Goal: Submit feedback/report problem

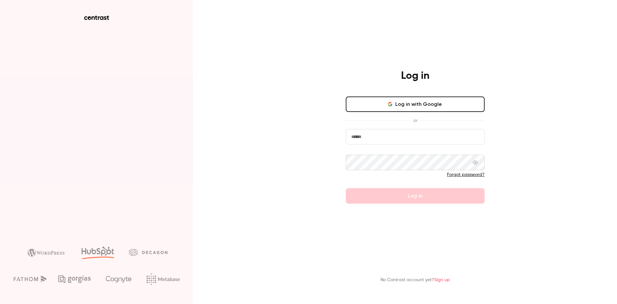
type input "**********"
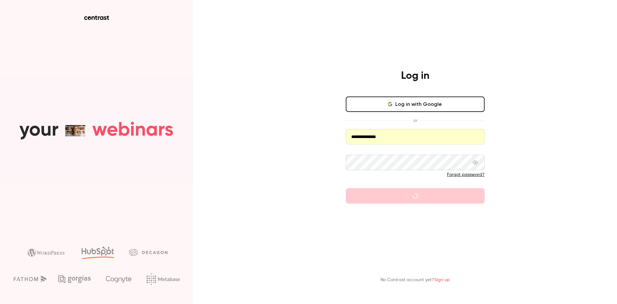
click at [420, 104] on button "Log in with Google" at bounding box center [415, 103] width 139 height 15
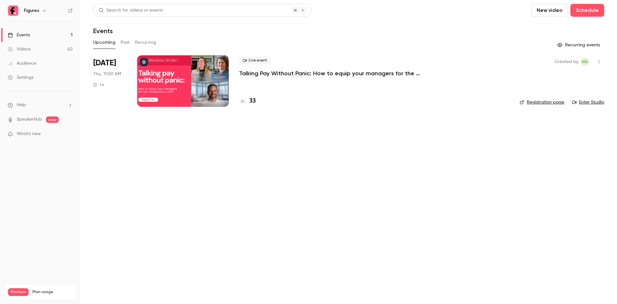
click at [31, 77] on div "Settings" at bounding box center [21, 77] width 26 height 6
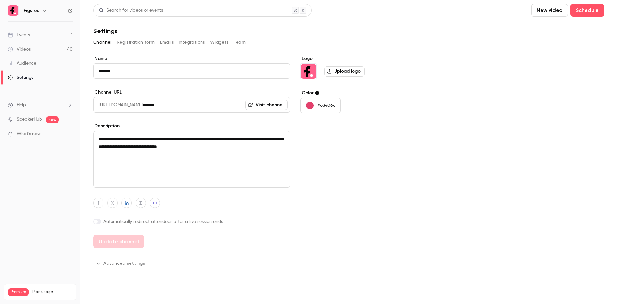
click at [197, 42] on button "Integrations" at bounding box center [192, 42] width 26 height 10
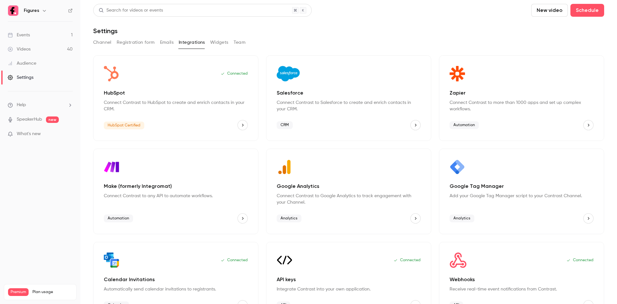
click at [242, 124] on icon "HubSpot" at bounding box center [243, 125] width 2 height 3
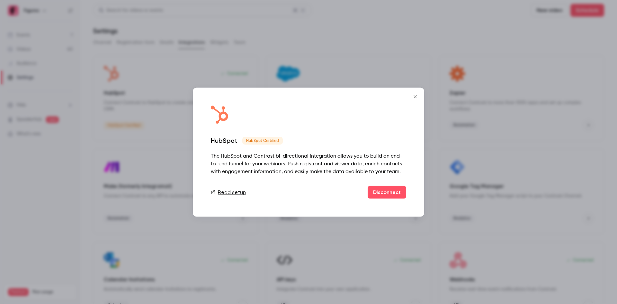
click at [414, 99] on icon "Close" at bounding box center [415, 96] width 8 height 5
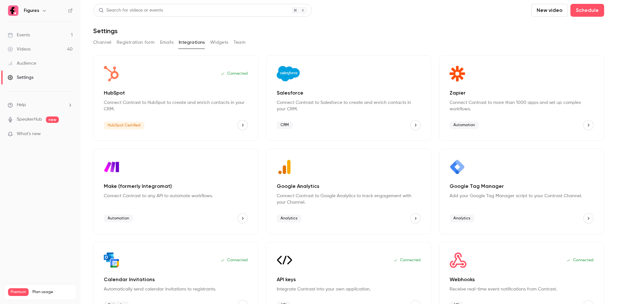
click at [242, 123] on icon "HubSpot" at bounding box center [242, 125] width 4 height 4
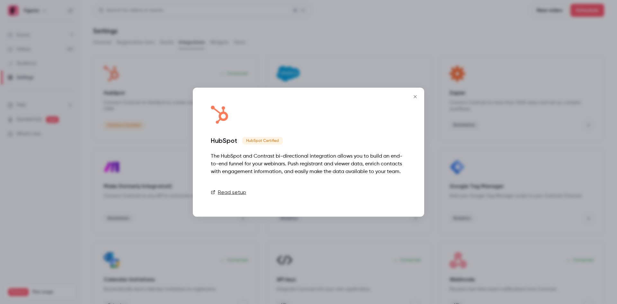
click at [379, 189] on button "Disconnect" at bounding box center [387, 191] width 39 height 13
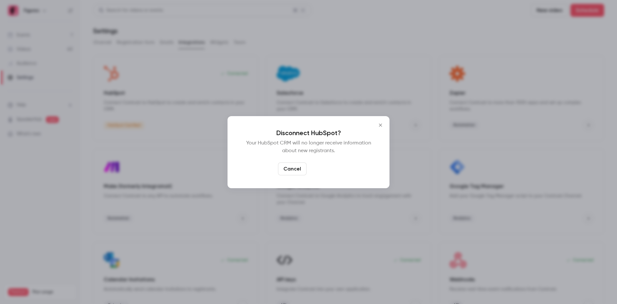
click at [330, 167] on button "Confirm" at bounding box center [324, 168] width 30 height 13
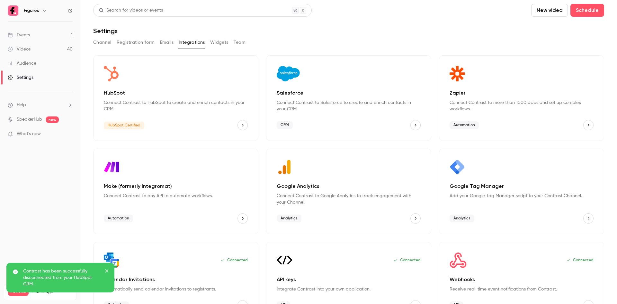
click at [238, 123] on button "HubSpot" at bounding box center [242, 125] width 10 height 10
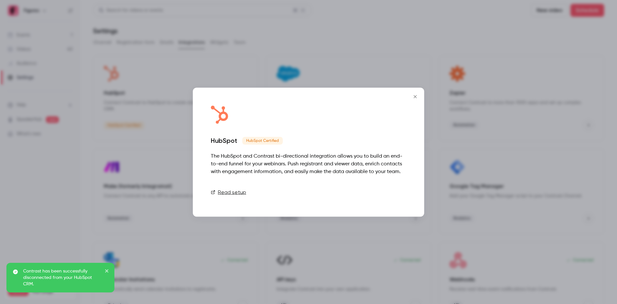
click at [393, 194] on link "Connect" at bounding box center [390, 191] width 32 height 13
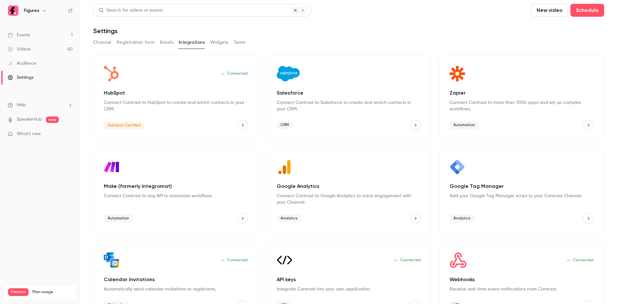
click at [240, 124] on icon "HubSpot" at bounding box center [242, 125] width 4 height 4
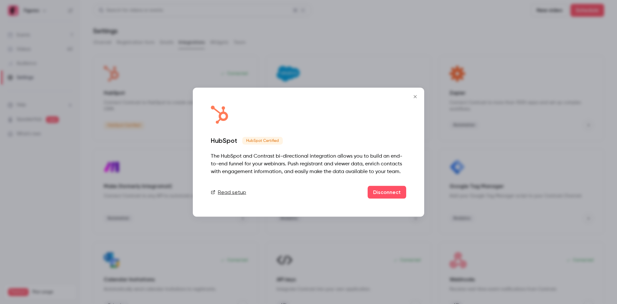
click at [233, 192] on link "Read setup" at bounding box center [228, 192] width 35 height 8
click at [411, 95] on icon "Close" at bounding box center [415, 96] width 8 height 5
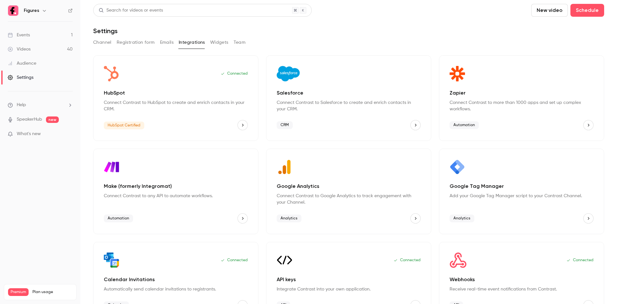
click at [28, 132] on span "What's new" at bounding box center [29, 133] width 24 height 7
click at [76, 223] on div at bounding box center [308, 152] width 617 height 304
click at [26, 30] on link "Events 1" at bounding box center [40, 35] width 80 height 14
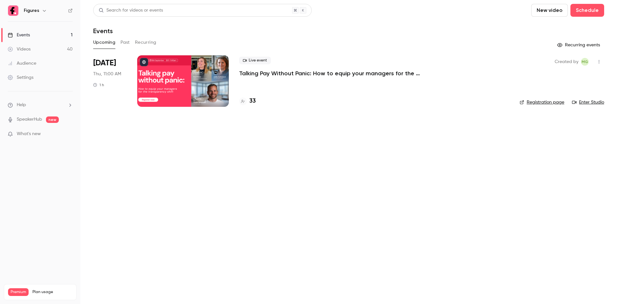
click at [598, 61] on icon "button" at bounding box center [598, 61] width 5 height 4
click at [598, 61] on div at bounding box center [308, 152] width 617 height 304
click at [27, 103] on li "Help" at bounding box center [40, 105] width 65 height 7
click at [99, 96] on link "Talk to [GEOGRAPHIC_DATA]" at bounding box center [118, 97] width 70 height 17
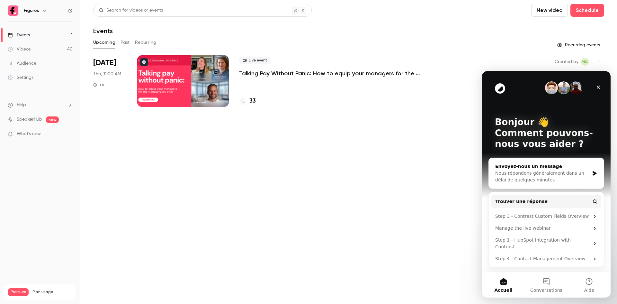
click at [572, 164] on div "Envoyez-nous un message" at bounding box center [542, 166] width 94 height 7
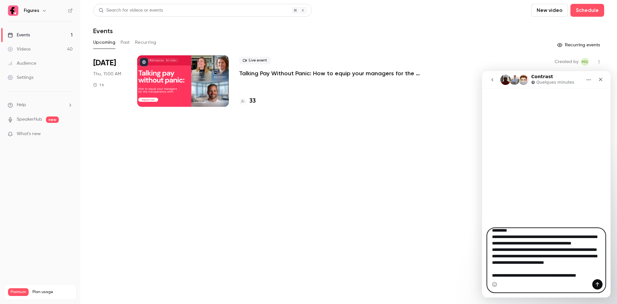
scroll to position [23, 0]
type textarea "**********"
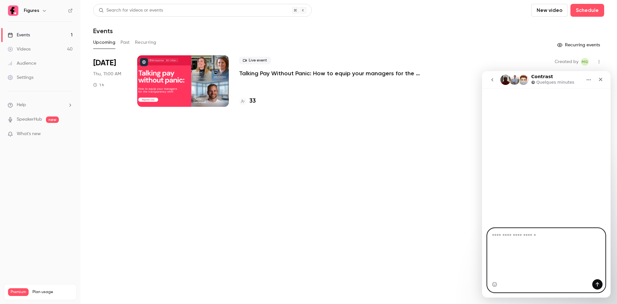
scroll to position [0, 0]
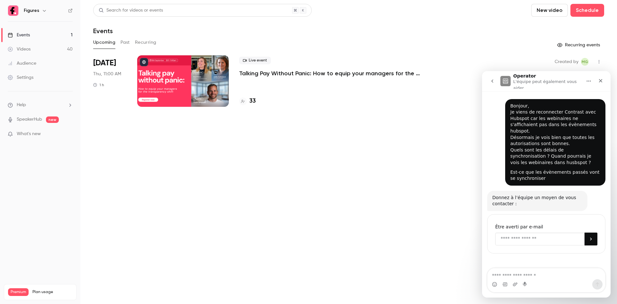
click at [555, 232] on input "Enter your email" at bounding box center [539, 238] width 89 height 13
type input "**********"
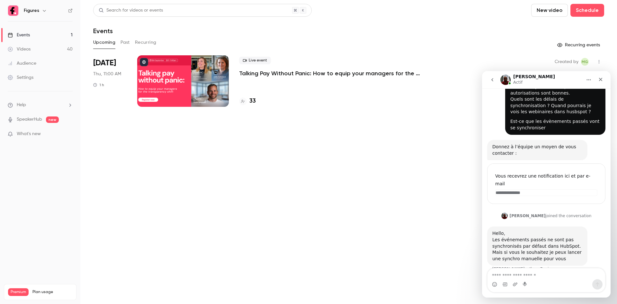
scroll to position [45, 0]
